Goal: Find specific page/section: Find specific page/section

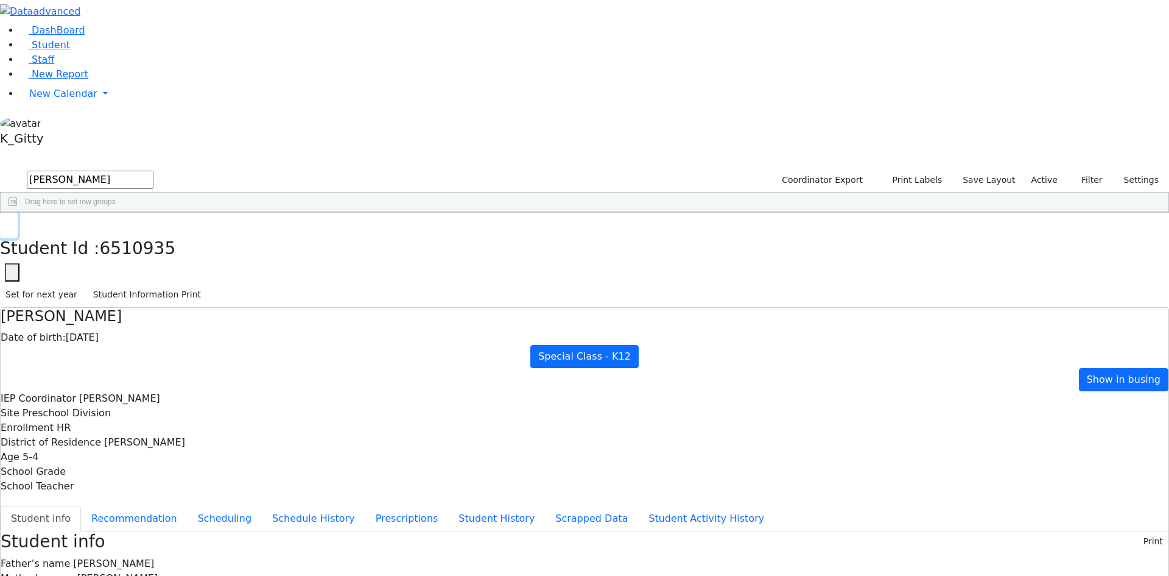
click at [18, 213] on button "button" at bounding box center [9, 226] width 18 height 26
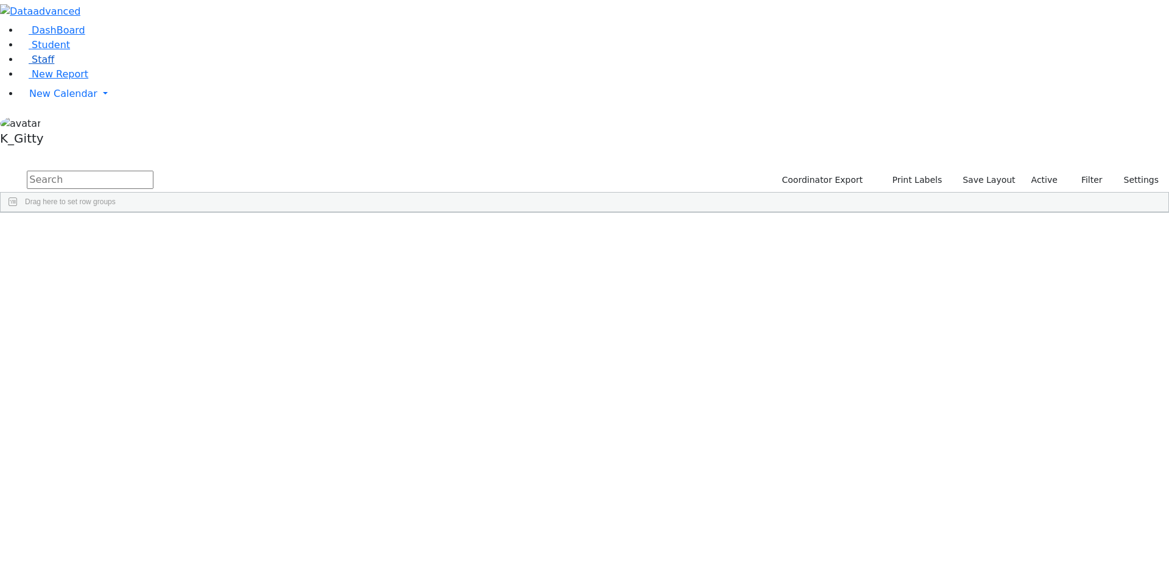
click at [53, 65] on link "Staff" at bounding box center [36, 60] width 35 height 12
click at [153, 171] on input "text" at bounding box center [90, 180] width 127 height 18
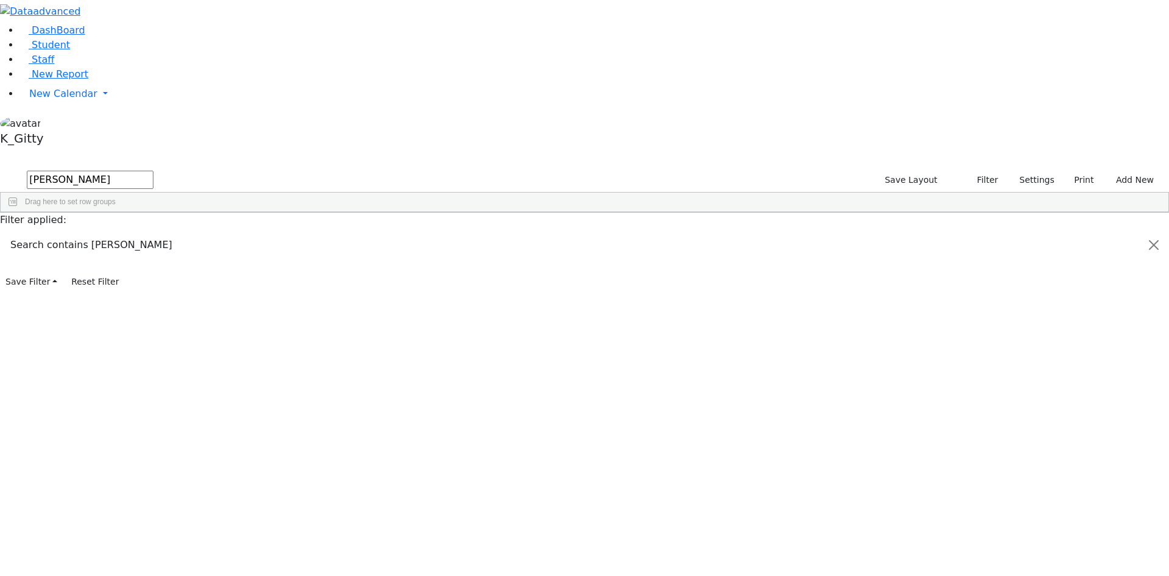
type input "[PERSON_NAME]"
click at [213, 420] on div "Ruchel" at bounding box center [177, 428] width 72 height 17
click at [52, 51] on span "Student" at bounding box center [51, 45] width 38 height 12
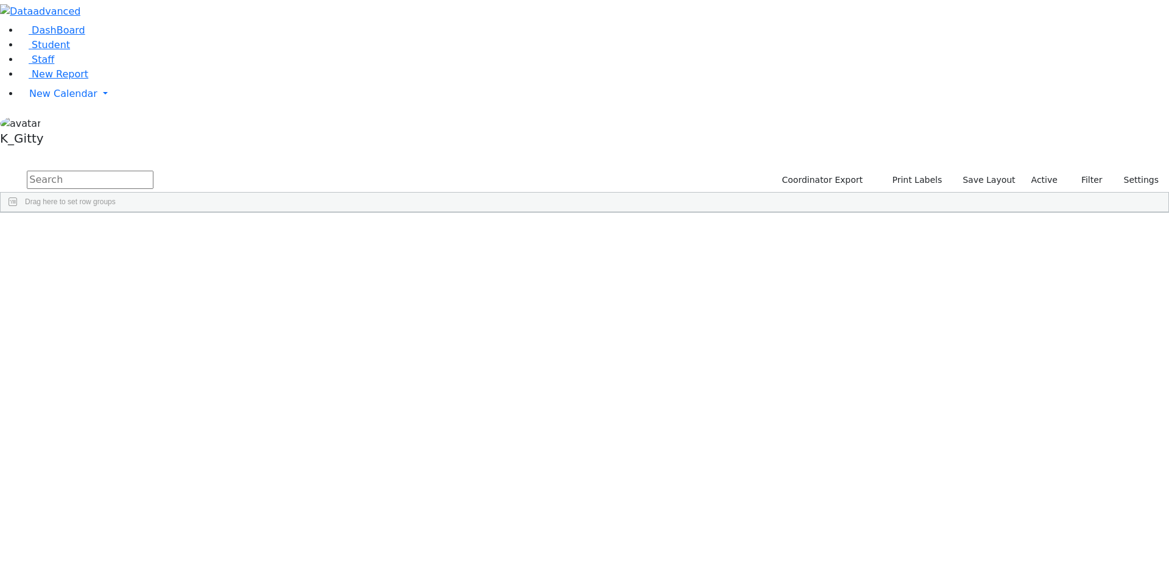
click at [153, 171] on input "text" at bounding box center [90, 180] width 127 height 18
type input "perl"
click at [0, 169] on button "submit" at bounding box center [12, 180] width 24 height 23
click at [232, 283] on div "Bracha" at bounding box center [193, 291] width 77 height 17
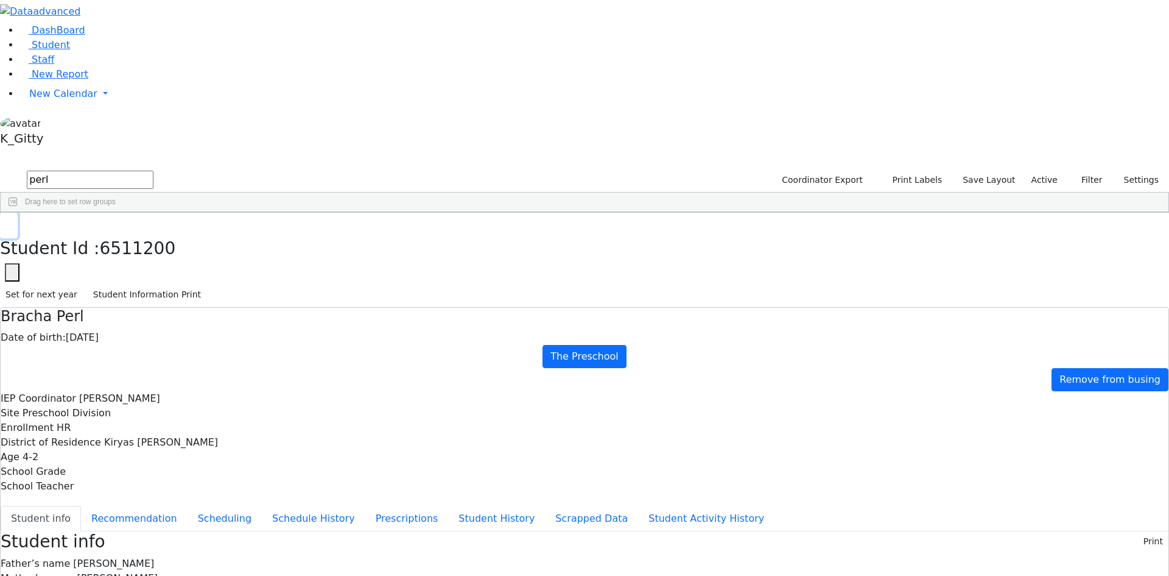
click at [18, 213] on button "button" at bounding box center [9, 226] width 18 height 26
drag, startPoint x: 203, startPoint y: 44, endPoint x: 121, endPoint y: 41, distance: 82.9
click at [121, 41] on div "DashBoard Student Staff New Report New Calendar Calendar K_Gitty" at bounding box center [584, 508] width 1169 height 1017
